Goal: Browse casually: Explore the website without a specific task or goal

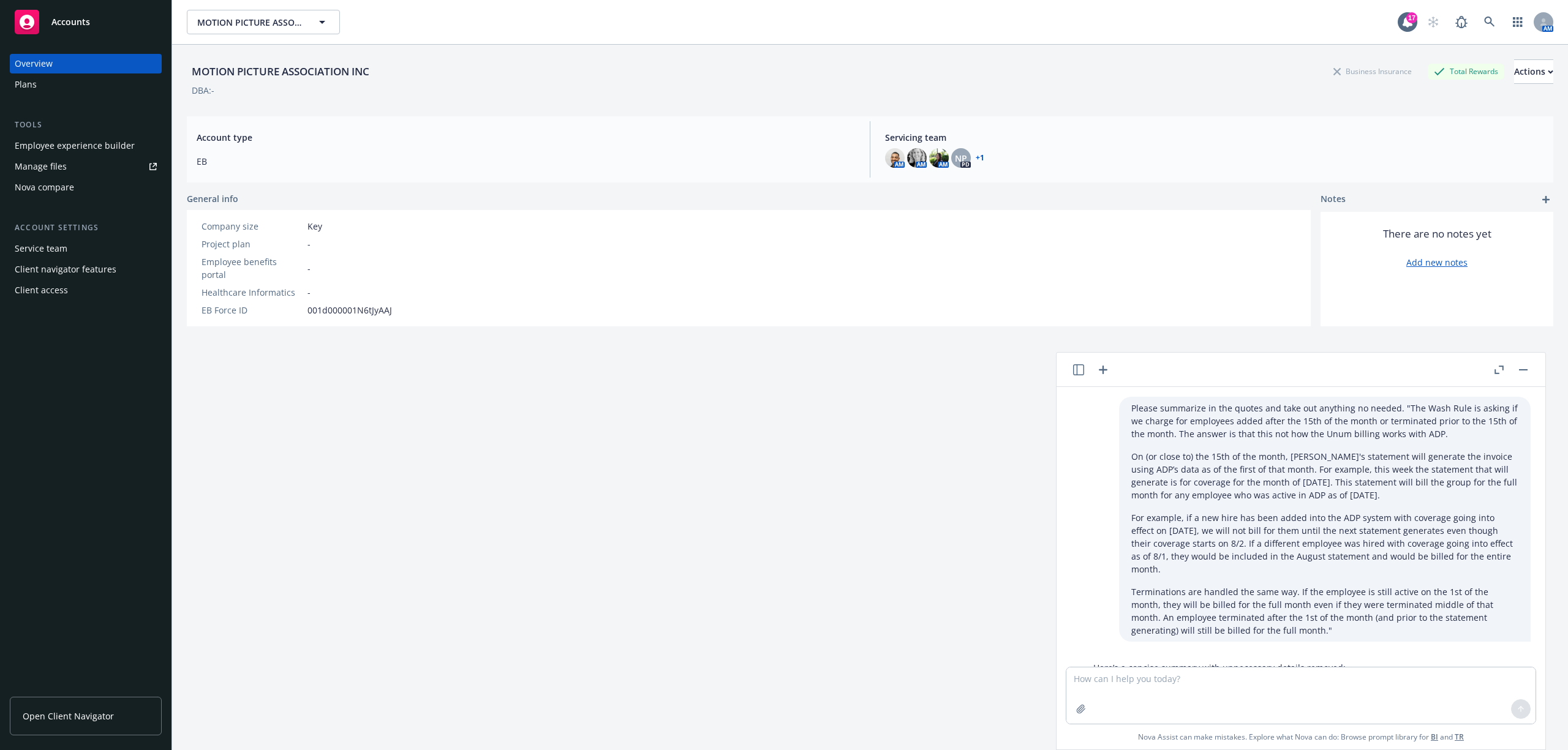
scroll to position [104, 0]
